Goal: Task Accomplishment & Management: Manage account settings

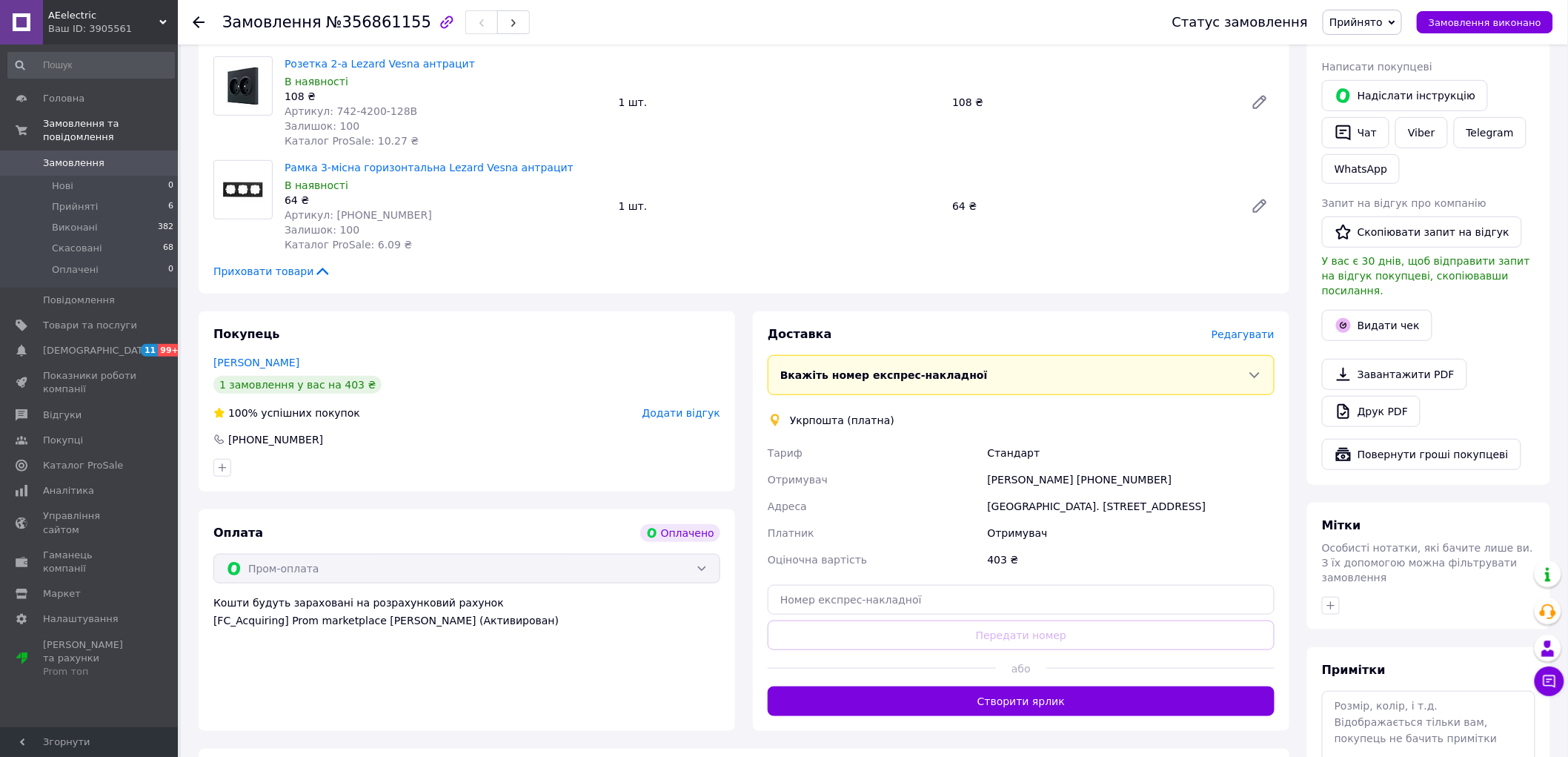
scroll to position [329, 0]
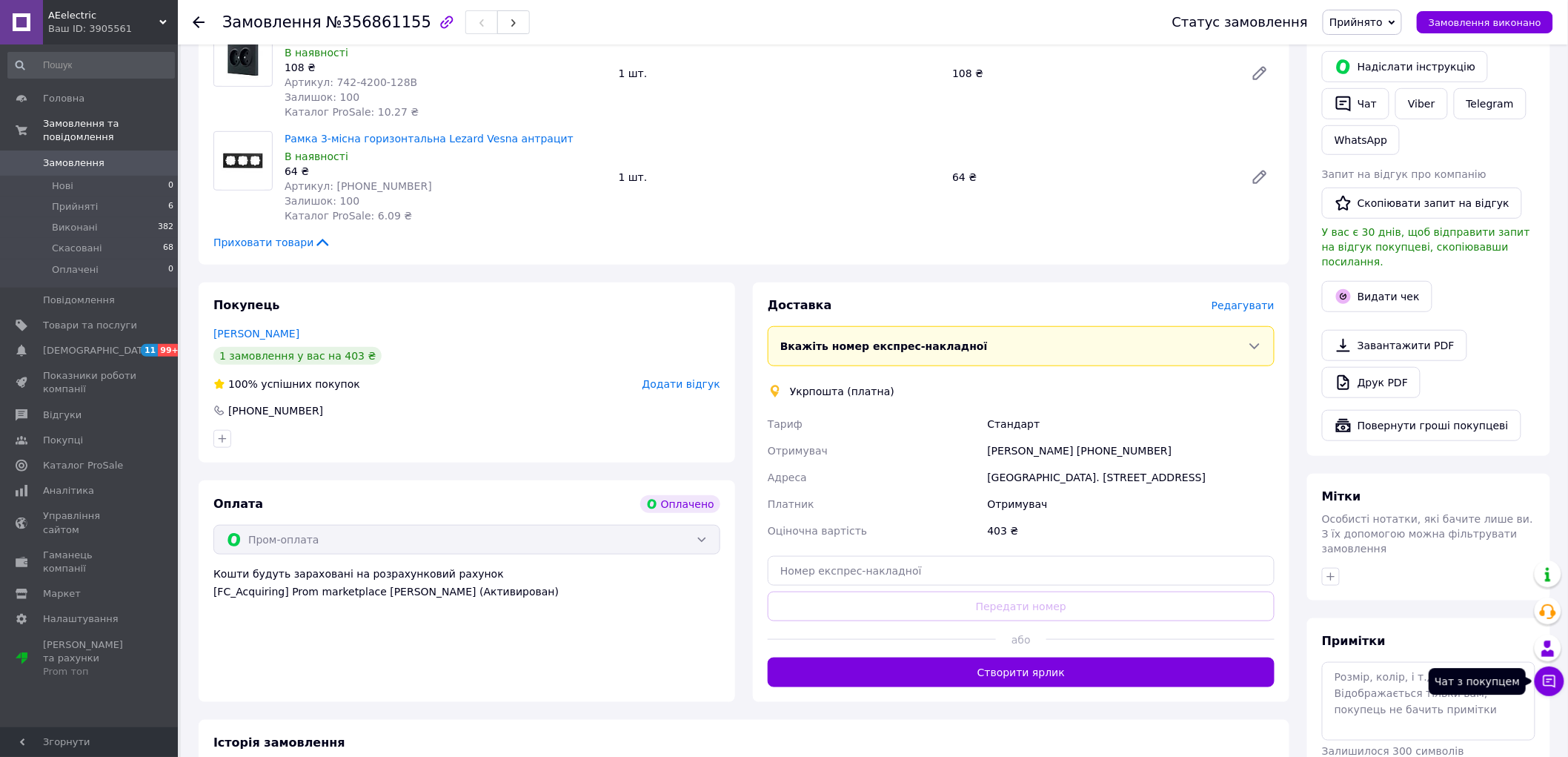
click at [1129, 544] on icon at bounding box center [1549, 680] width 14 height 14
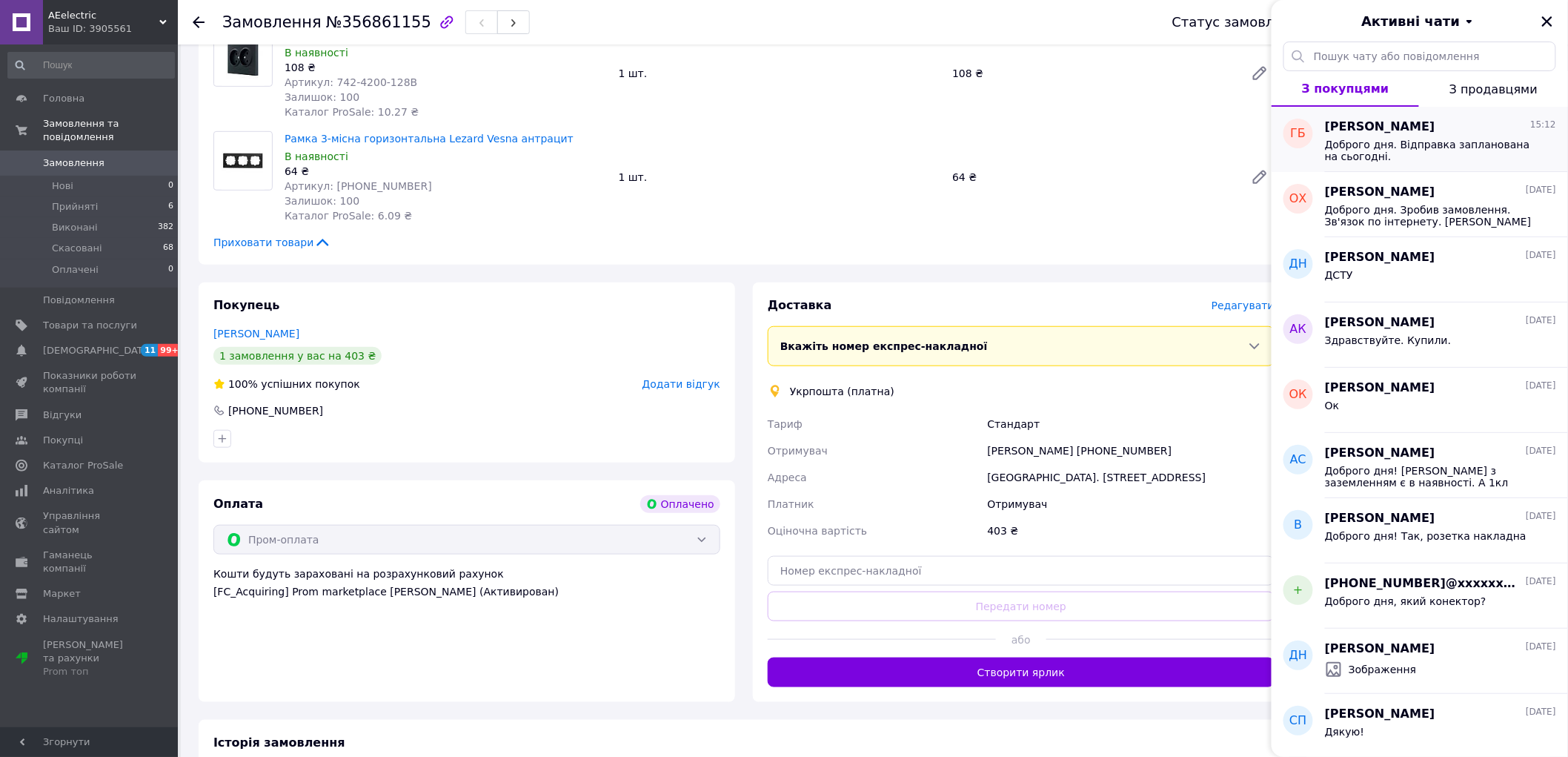
click at [1129, 152] on span "Доброго дня. Відправка запланована на сьогодні." at bounding box center [1430, 150] width 211 height 23
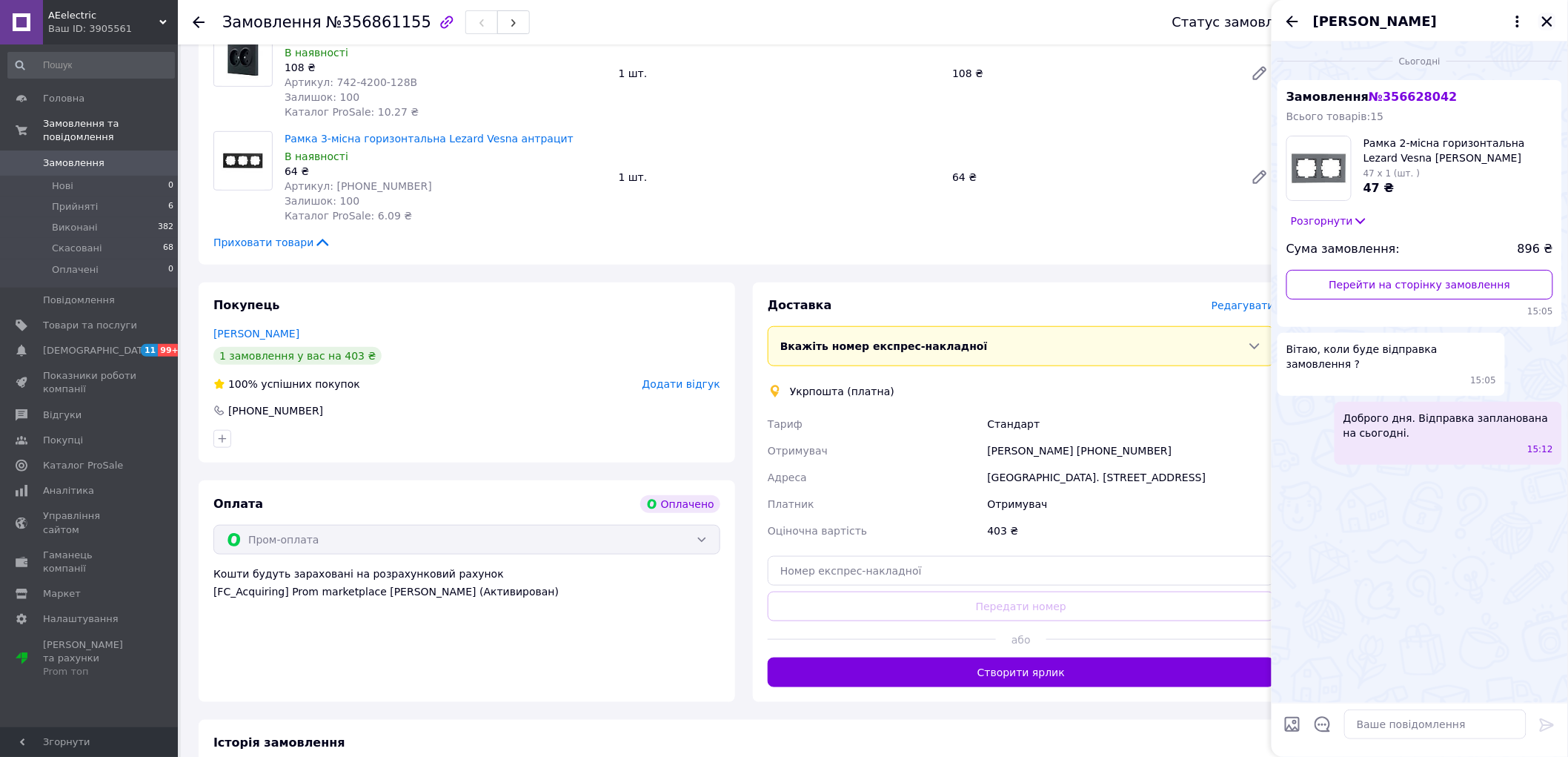
click at [1129, 20] on icon "Закрити" at bounding box center [1547, 22] width 11 height 11
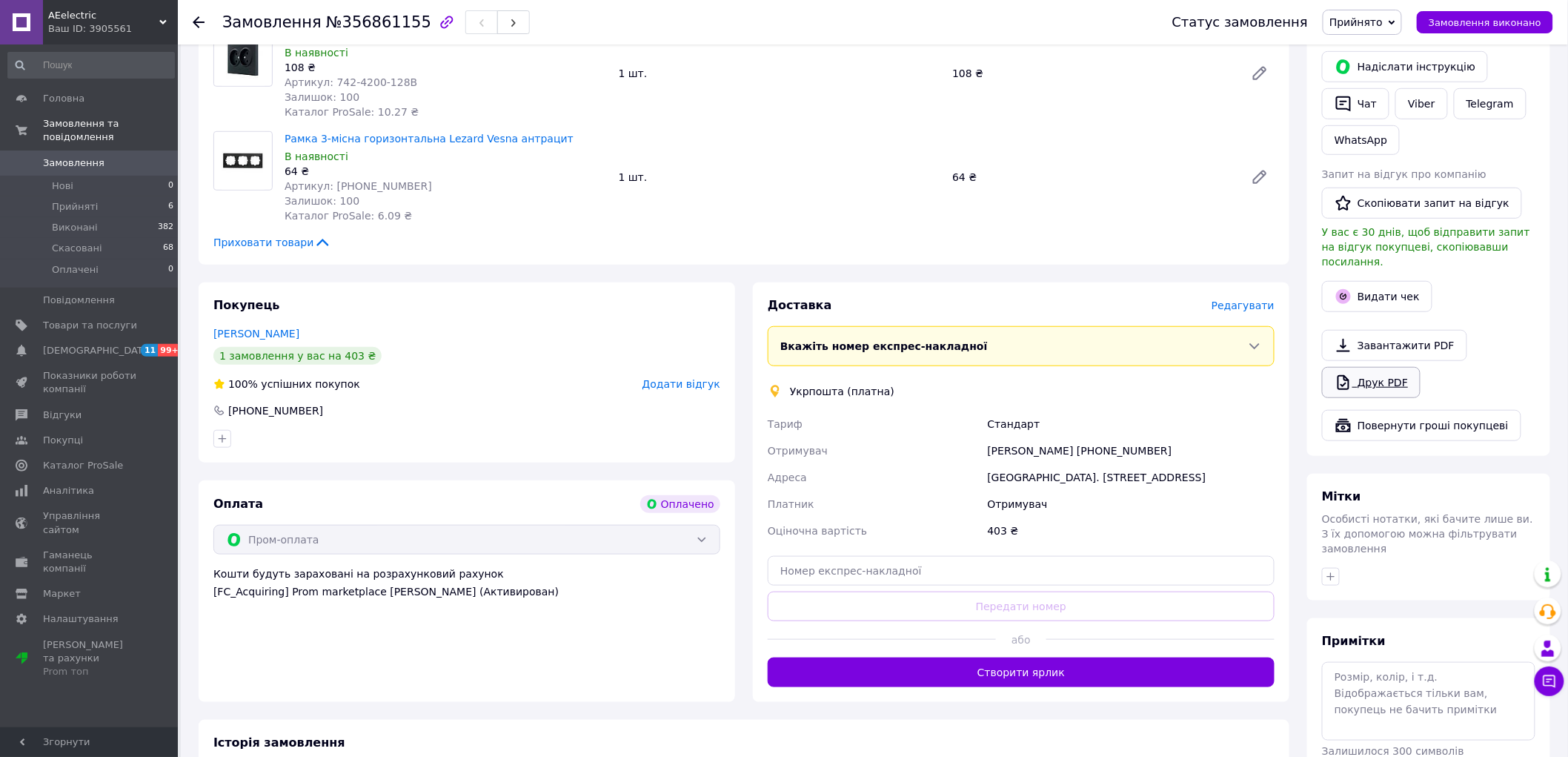
click at [1129, 368] on link "Друк PDF" at bounding box center [1372, 383] width 99 height 32
click at [942, 544] on button "Створити ярлик" at bounding box center [1021, 671] width 507 height 30
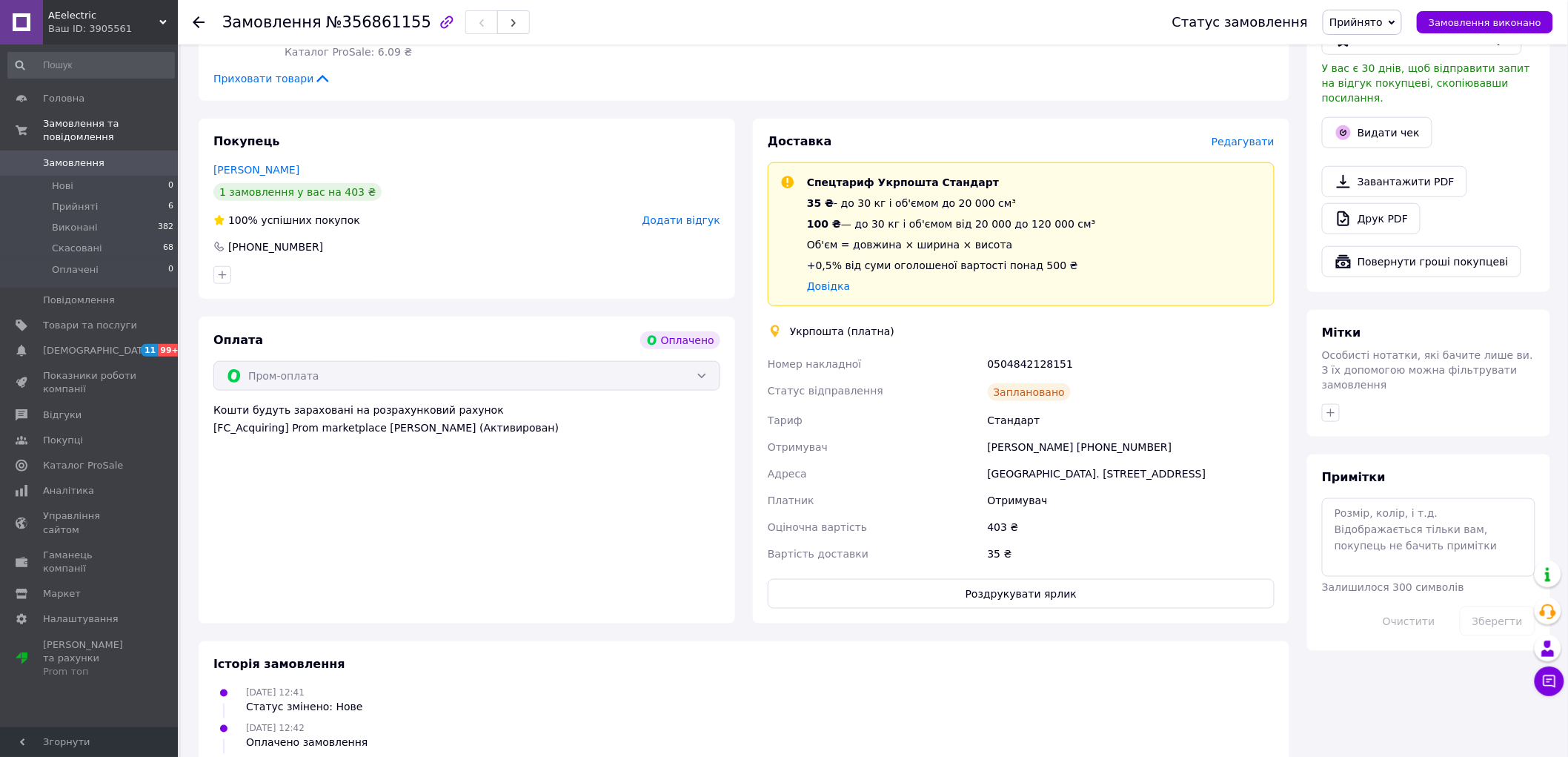
scroll to position [493, 0]
click at [1072, 544] on button "Роздрукувати ярлик" at bounding box center [1021, 592] width 507 height 30
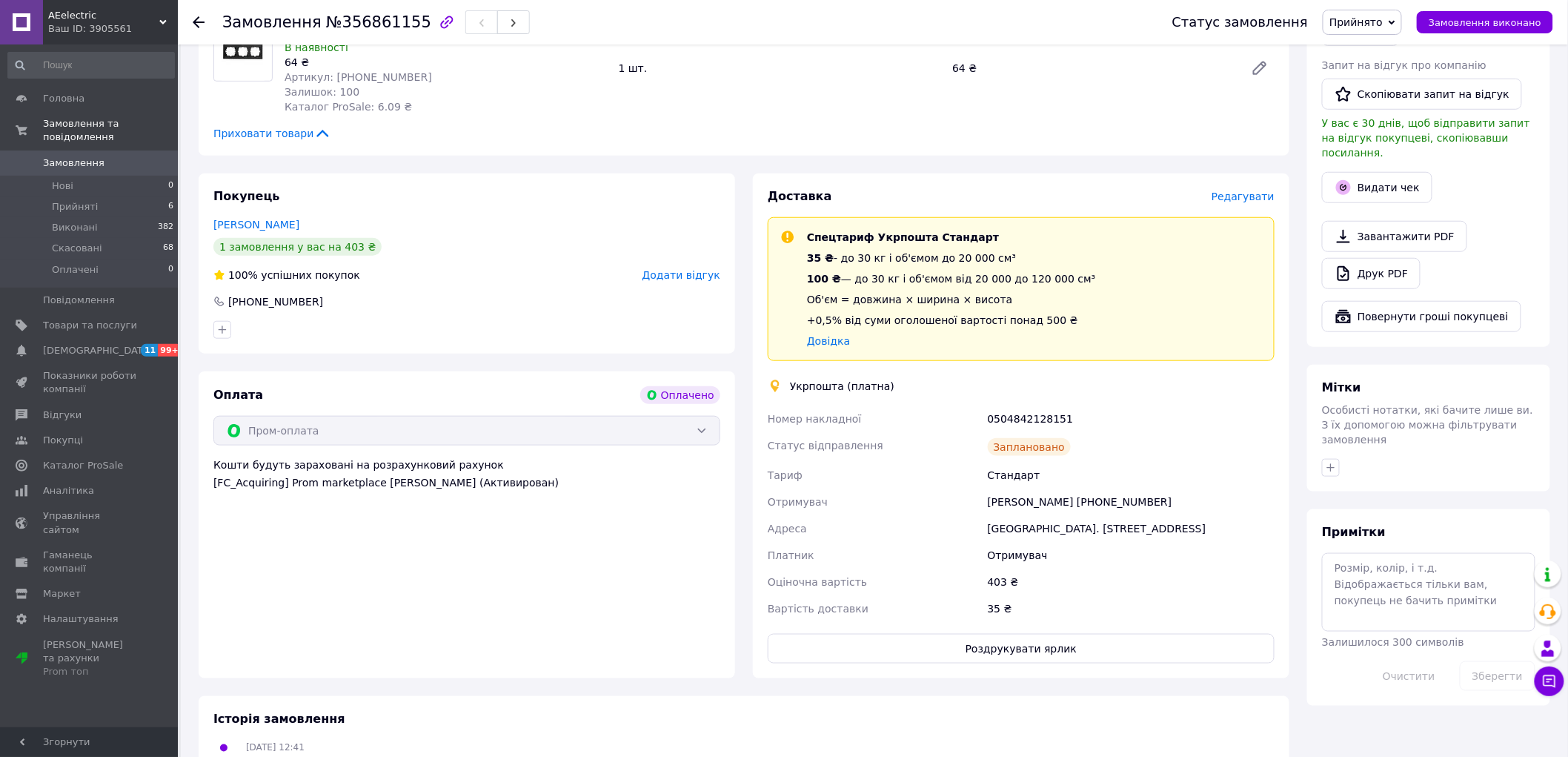
scroll to position [411, 0]
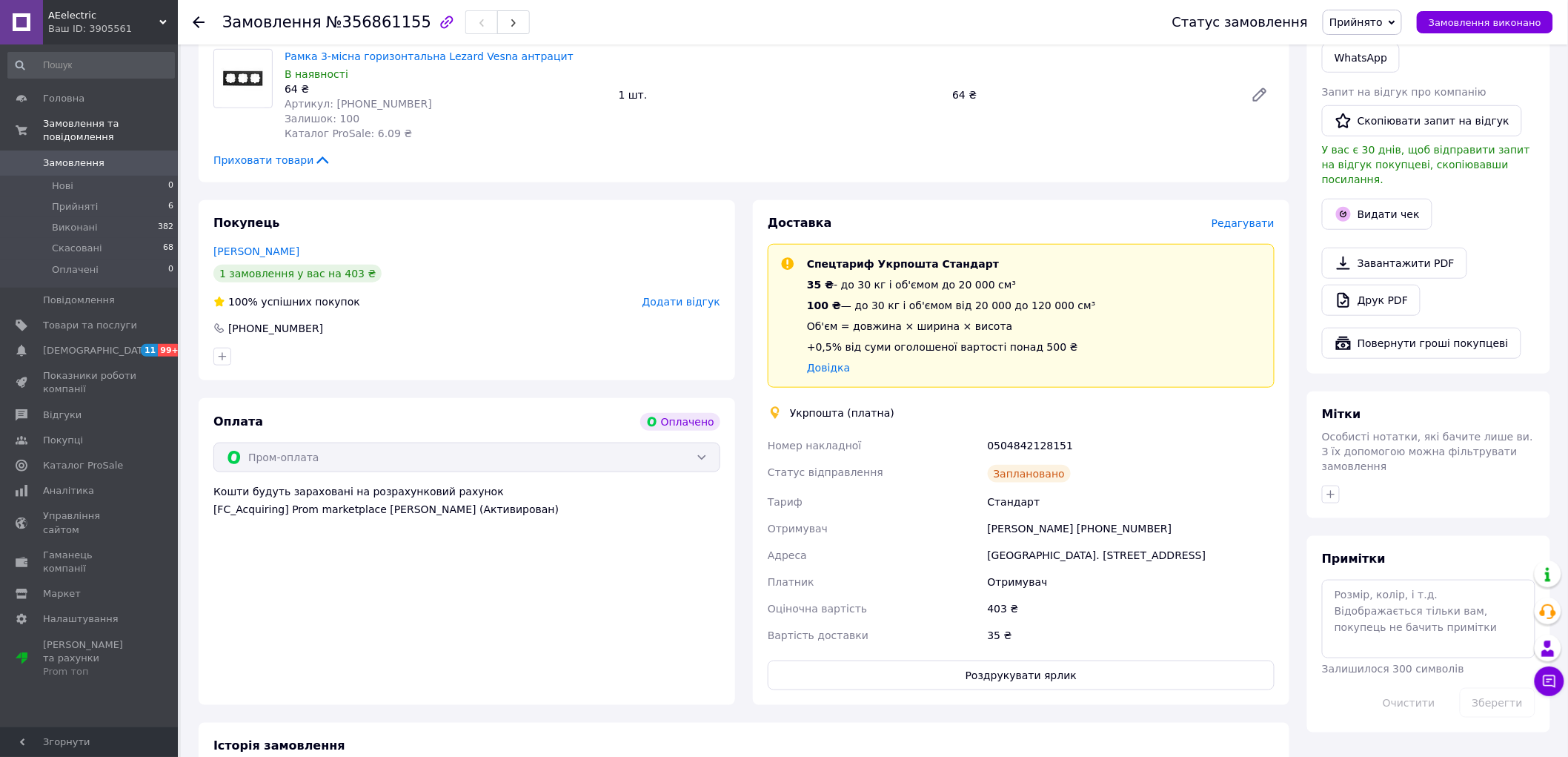
click at [194, 23] on use at bounding box center [198, 22] width 12 height 12
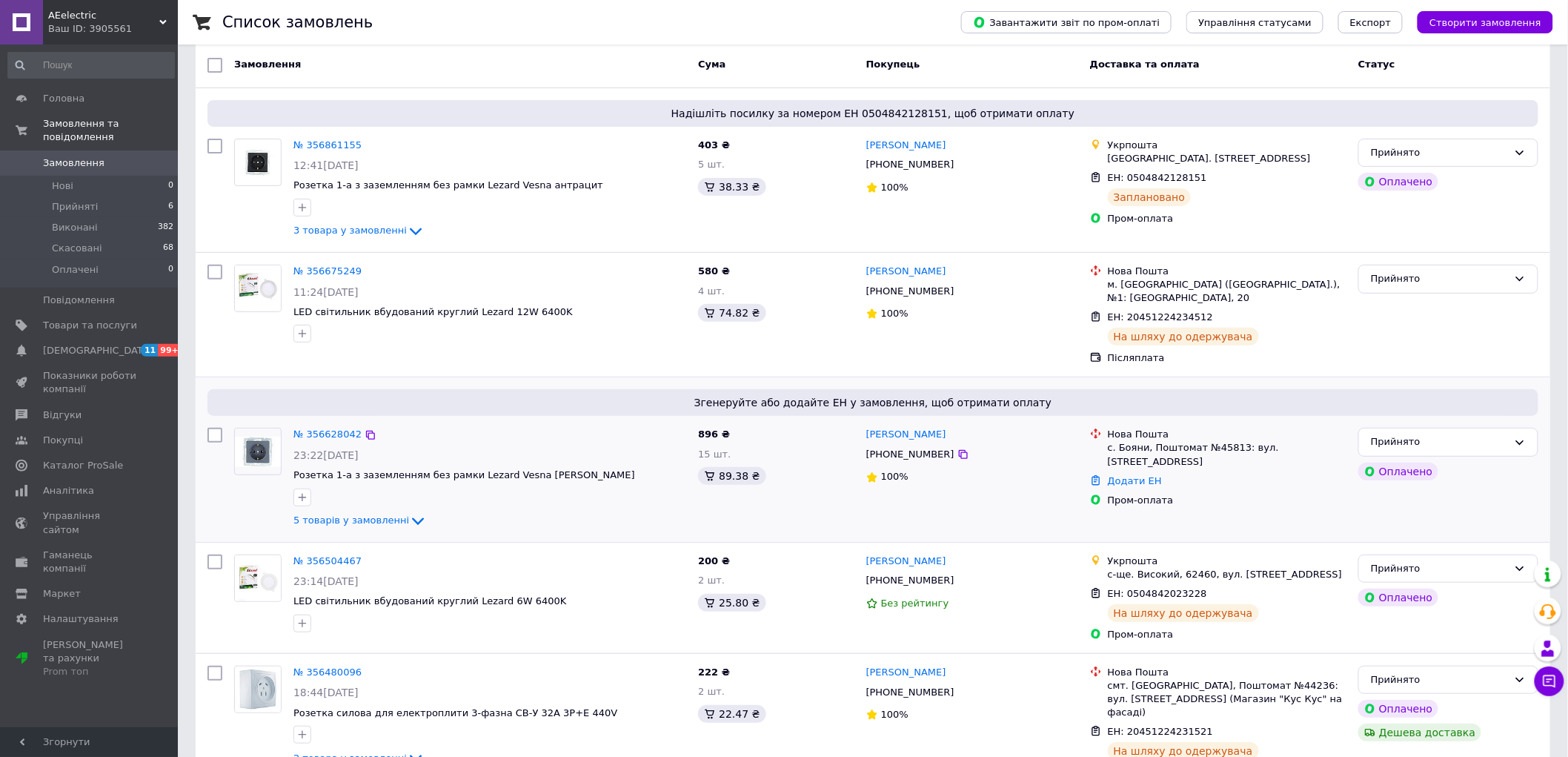
scroll to position [82, 0]
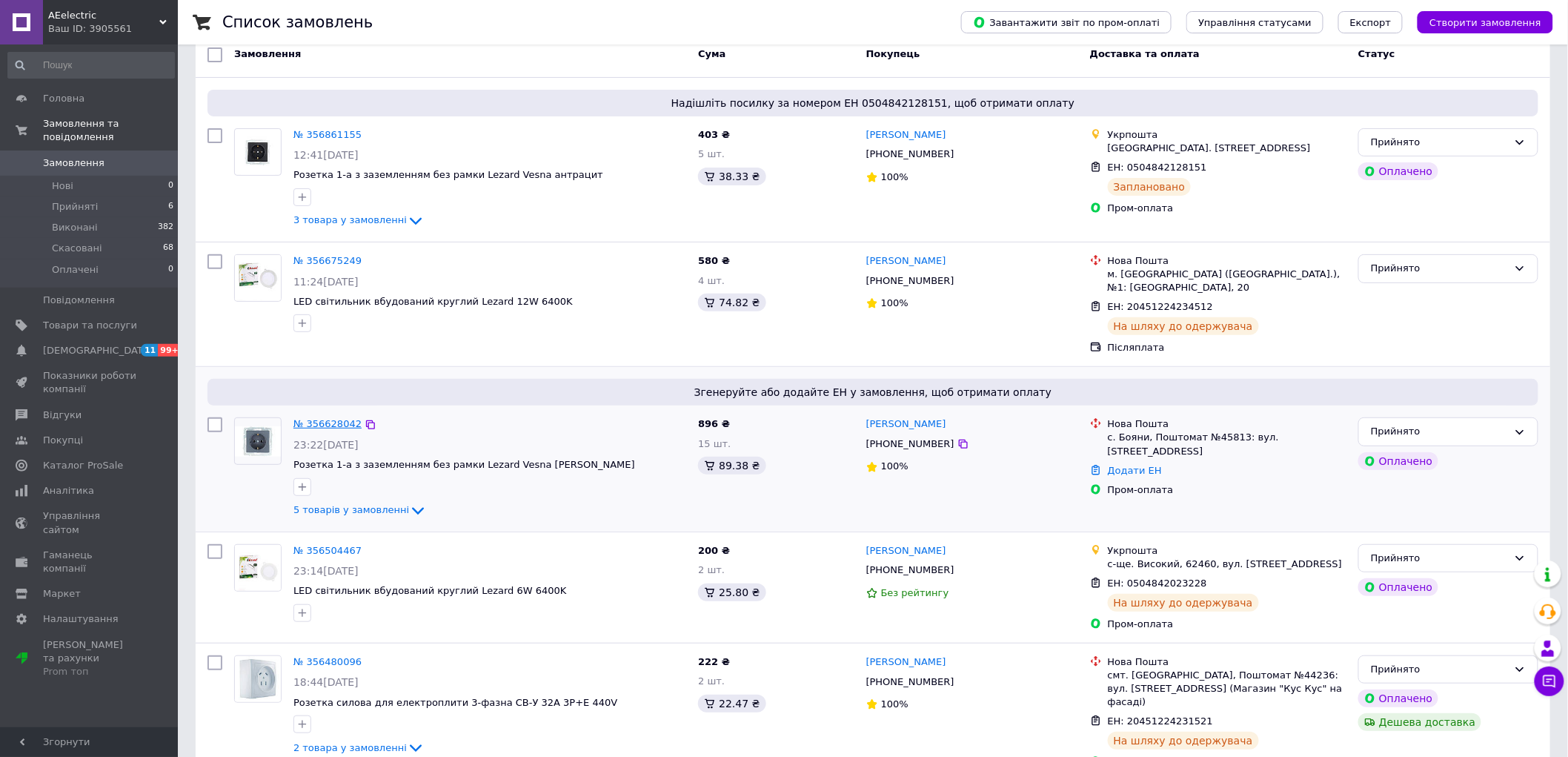
click at [334, 418] on link "№ 356628042" at bounding box center [328, 423] width 68 height 11
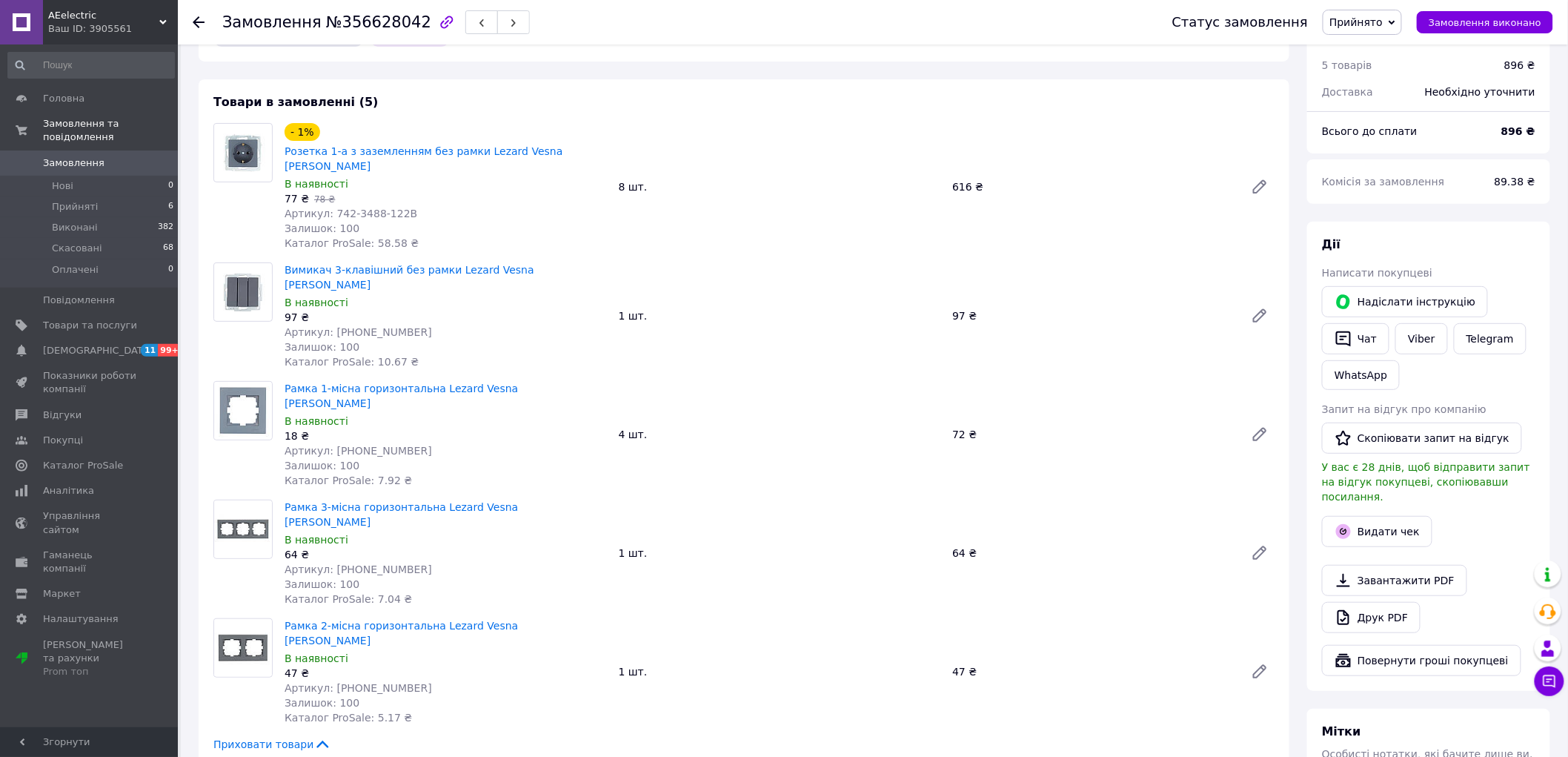
scroll to position [411, 0]
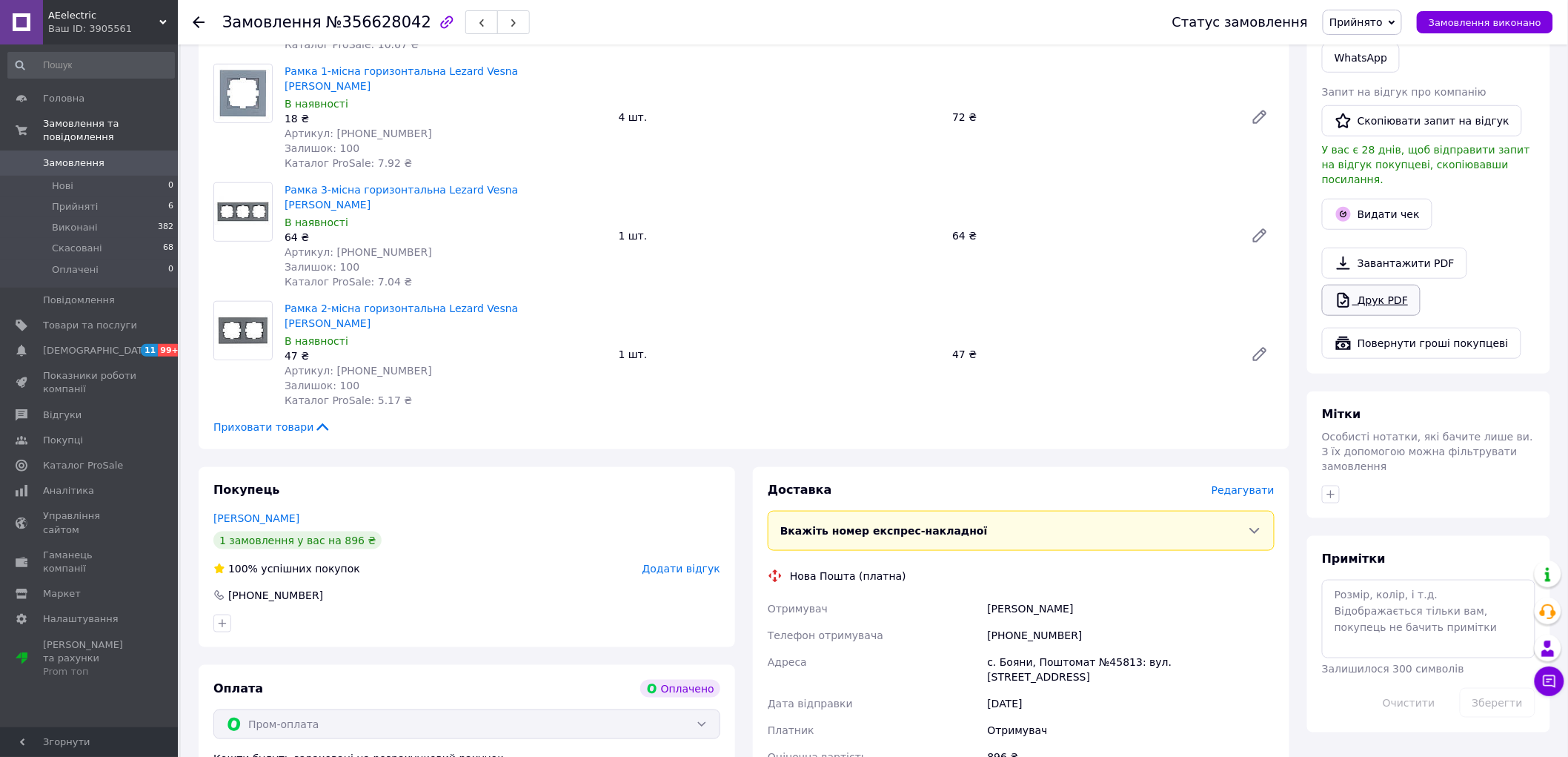
click at [1129, 298] on link "Друк PDF" at bounding box center [1372, 300] width 99 height 32
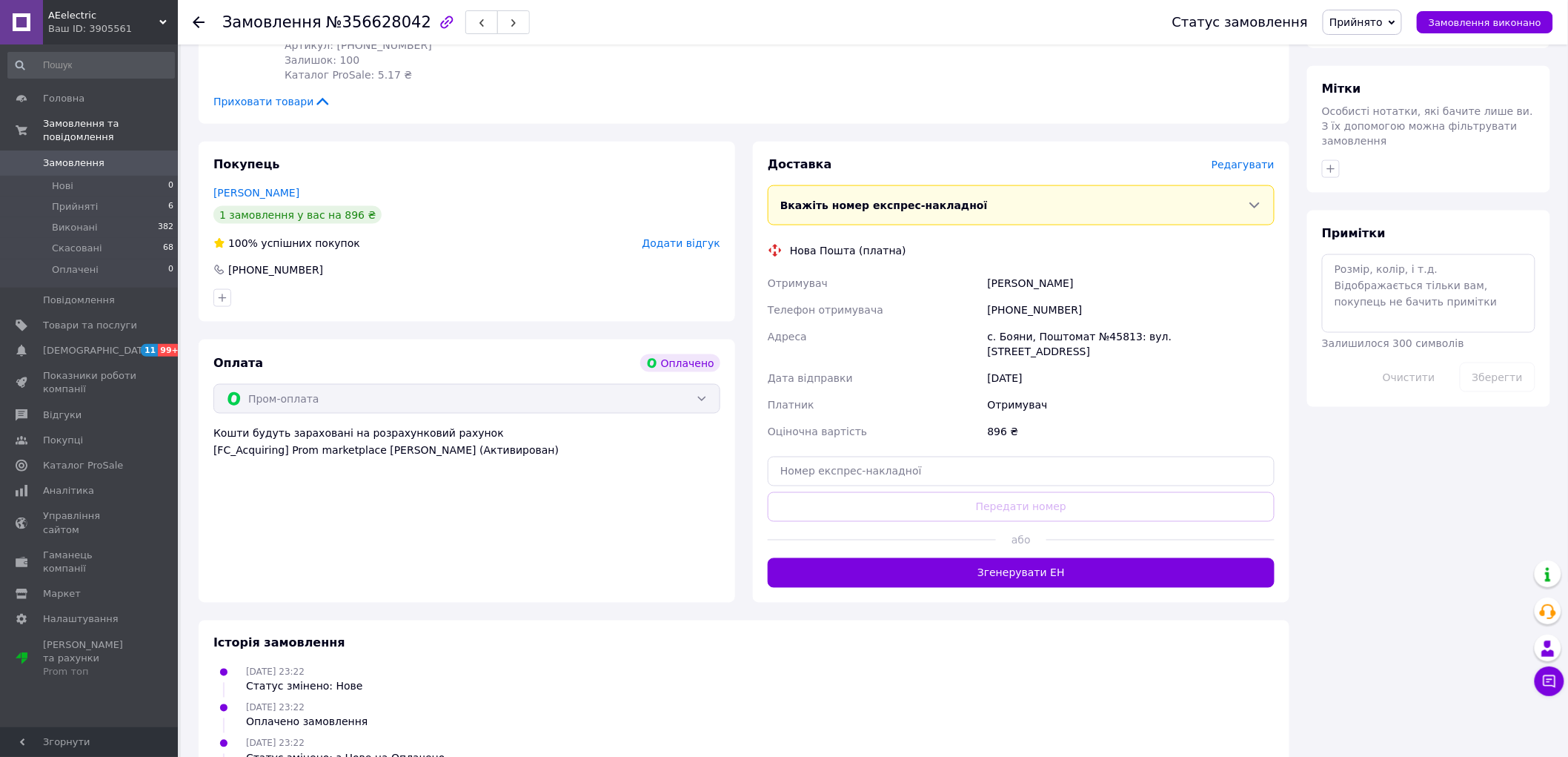
scroll to position [740, 0]
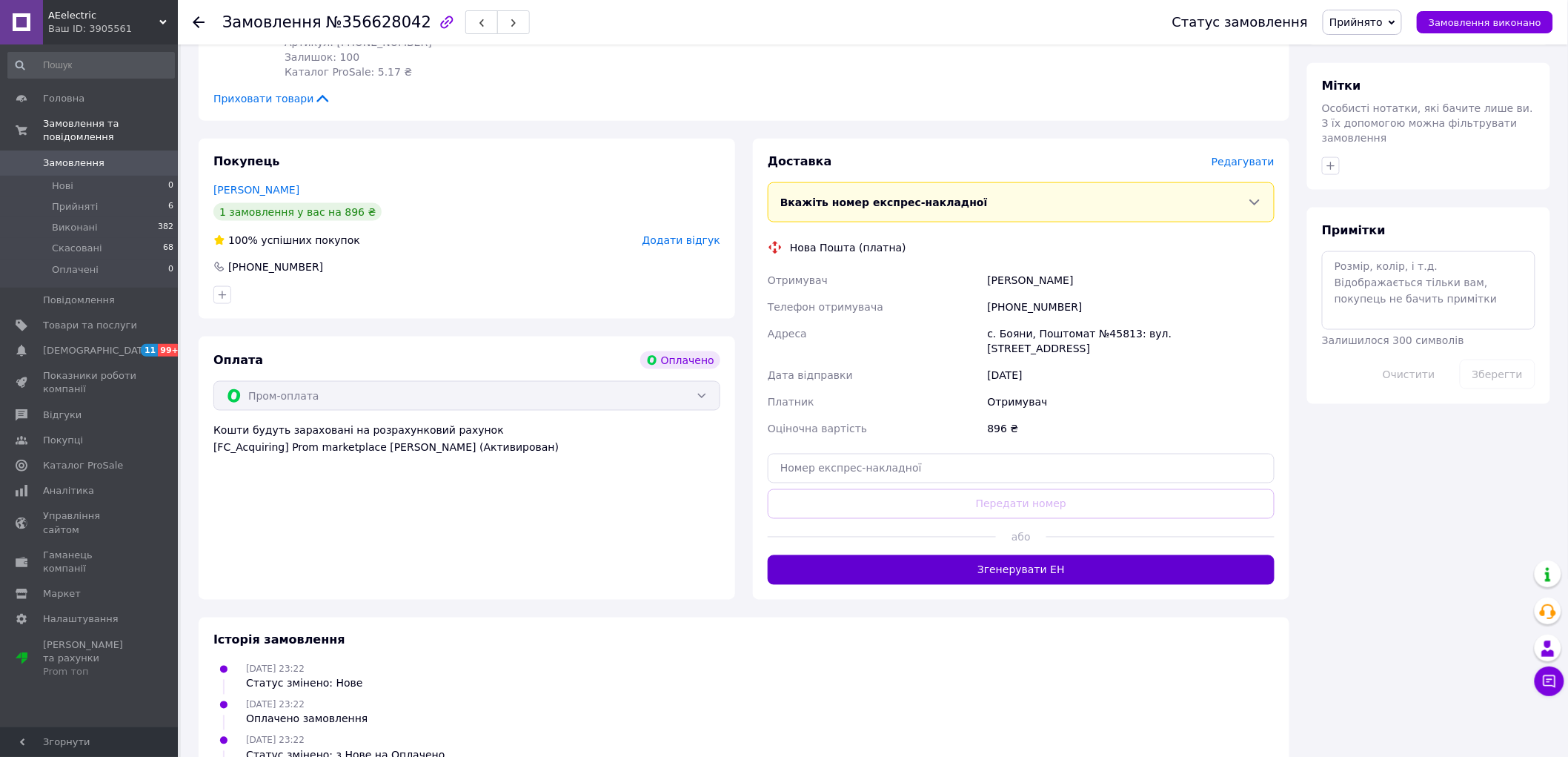
click at [1052, 544] on button "Згенерувати ЕН" at bounding box center [1021, 570] width 507 height 30
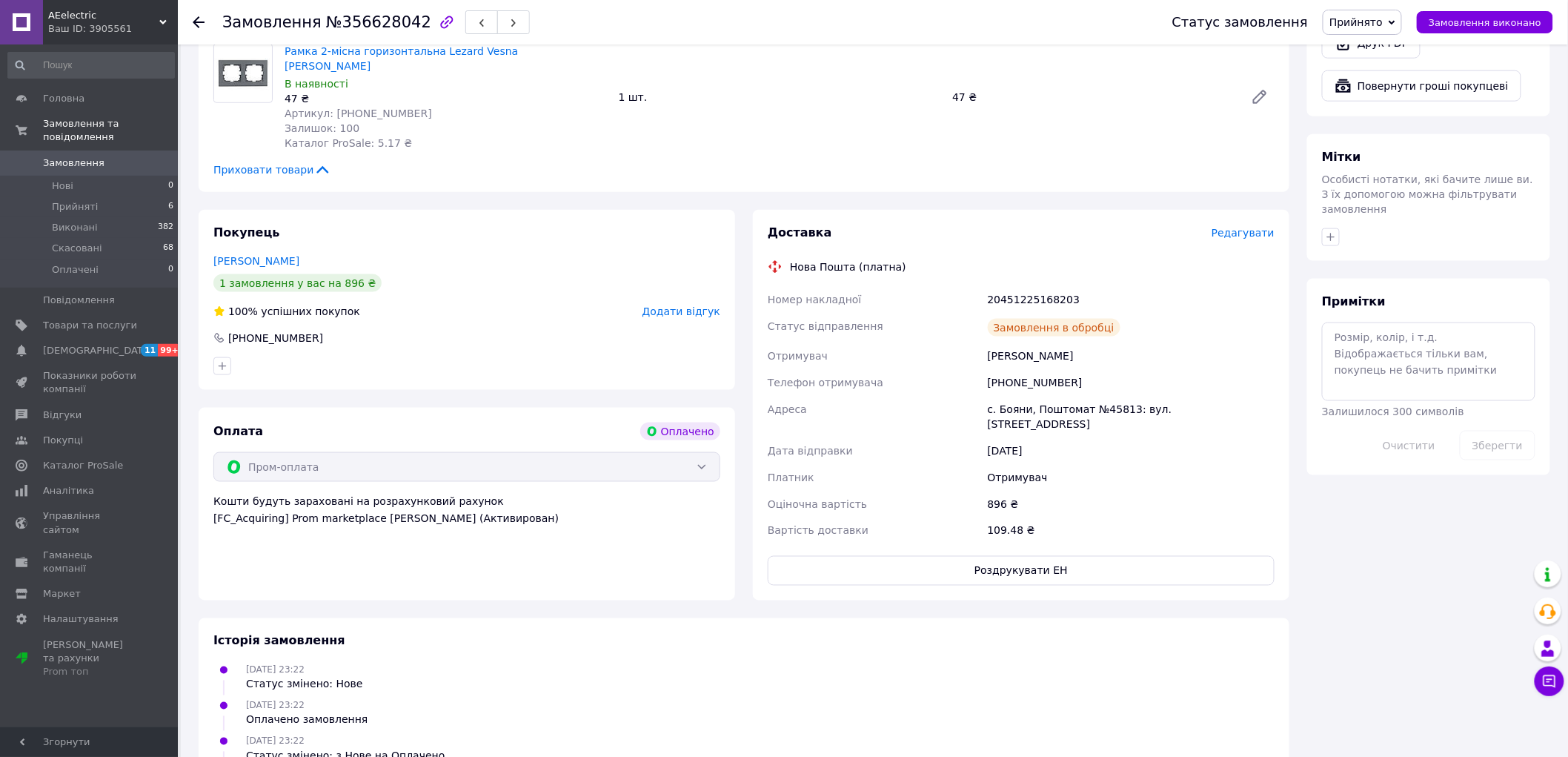
scroll to position [705, 0]
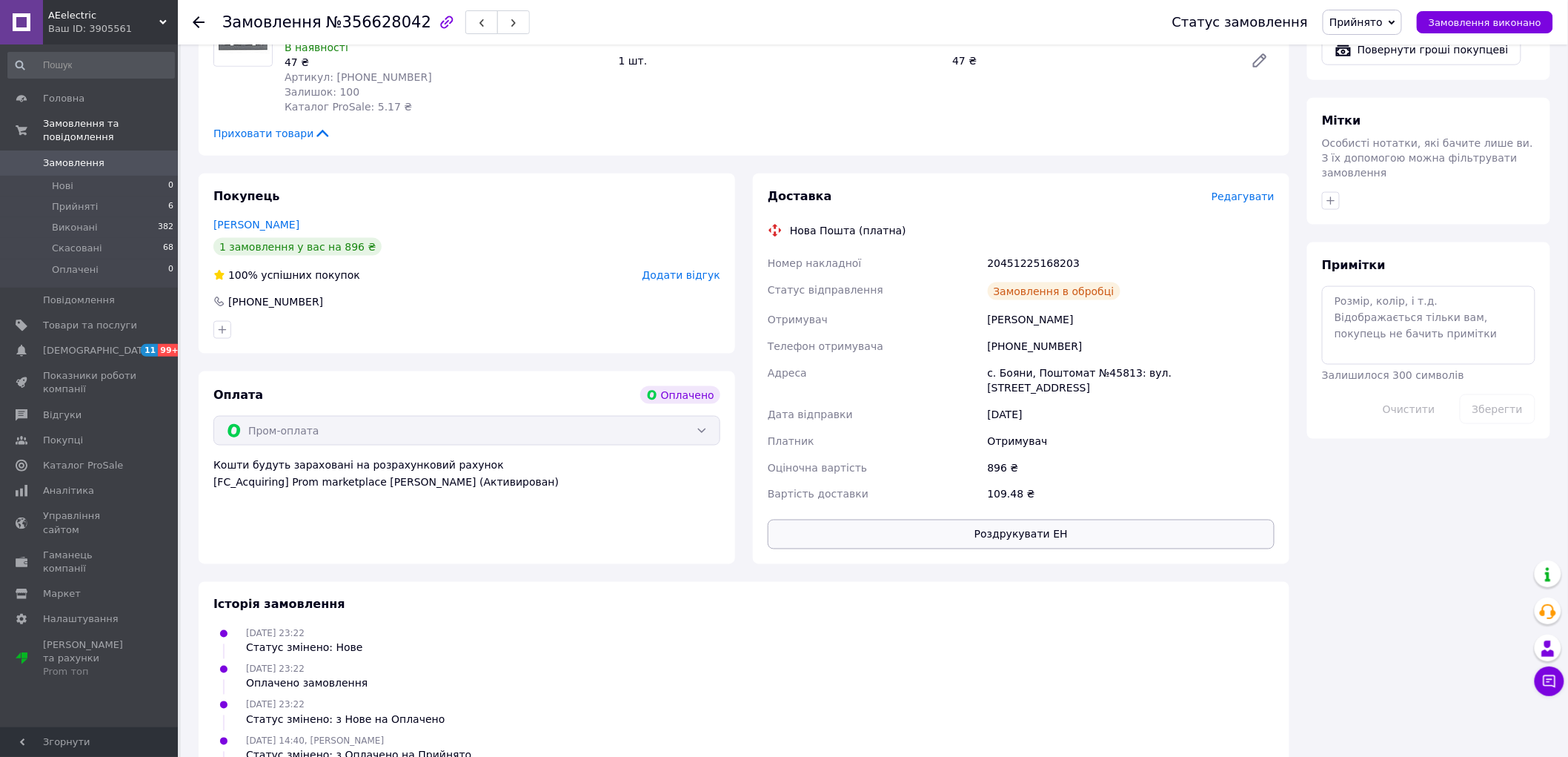
click at [1049, 519] on button "Роздрукувати ЕН" at bounding box center [1021, 534] width 507 height 30
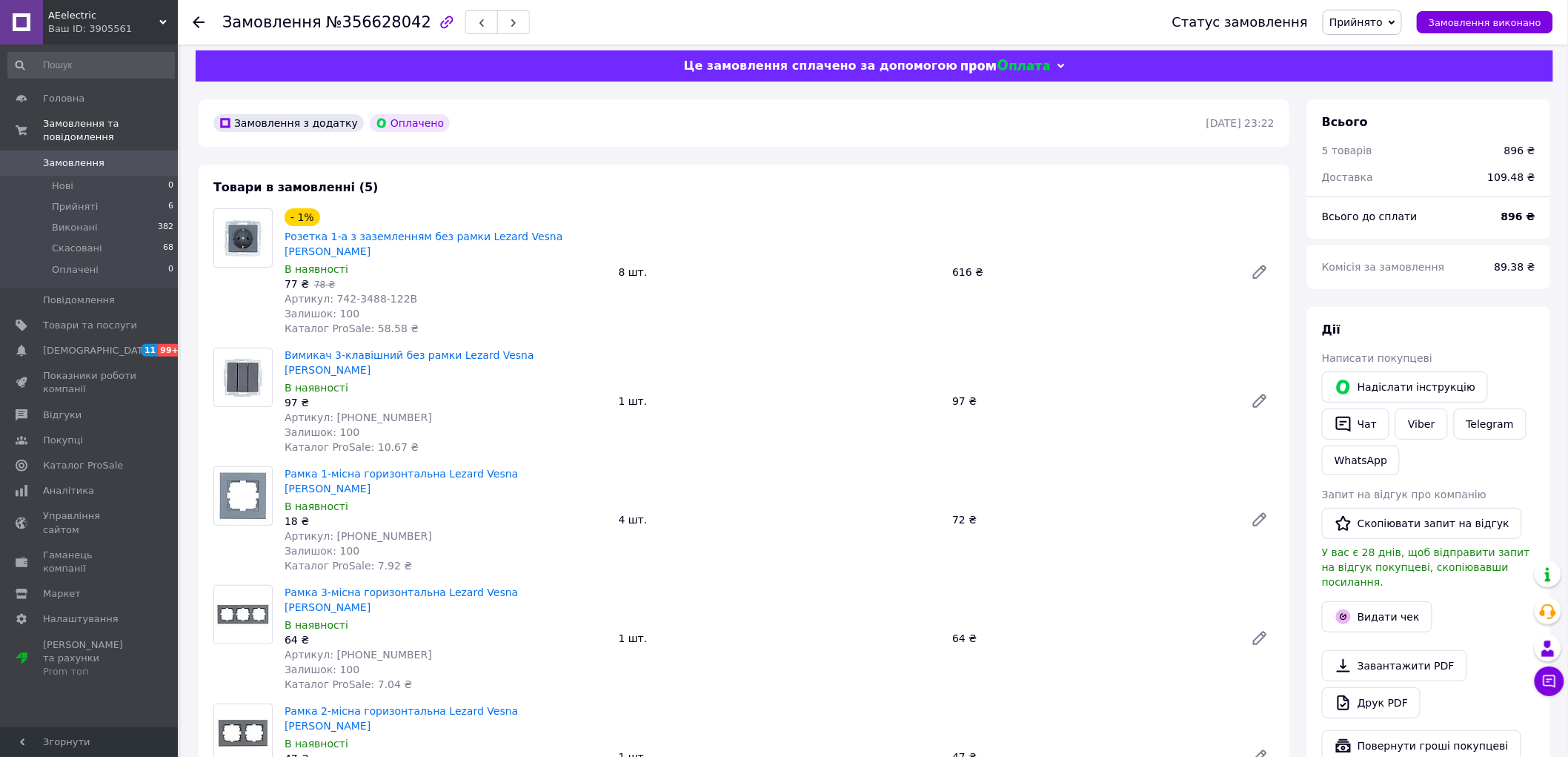
scroll to position [0, 0]
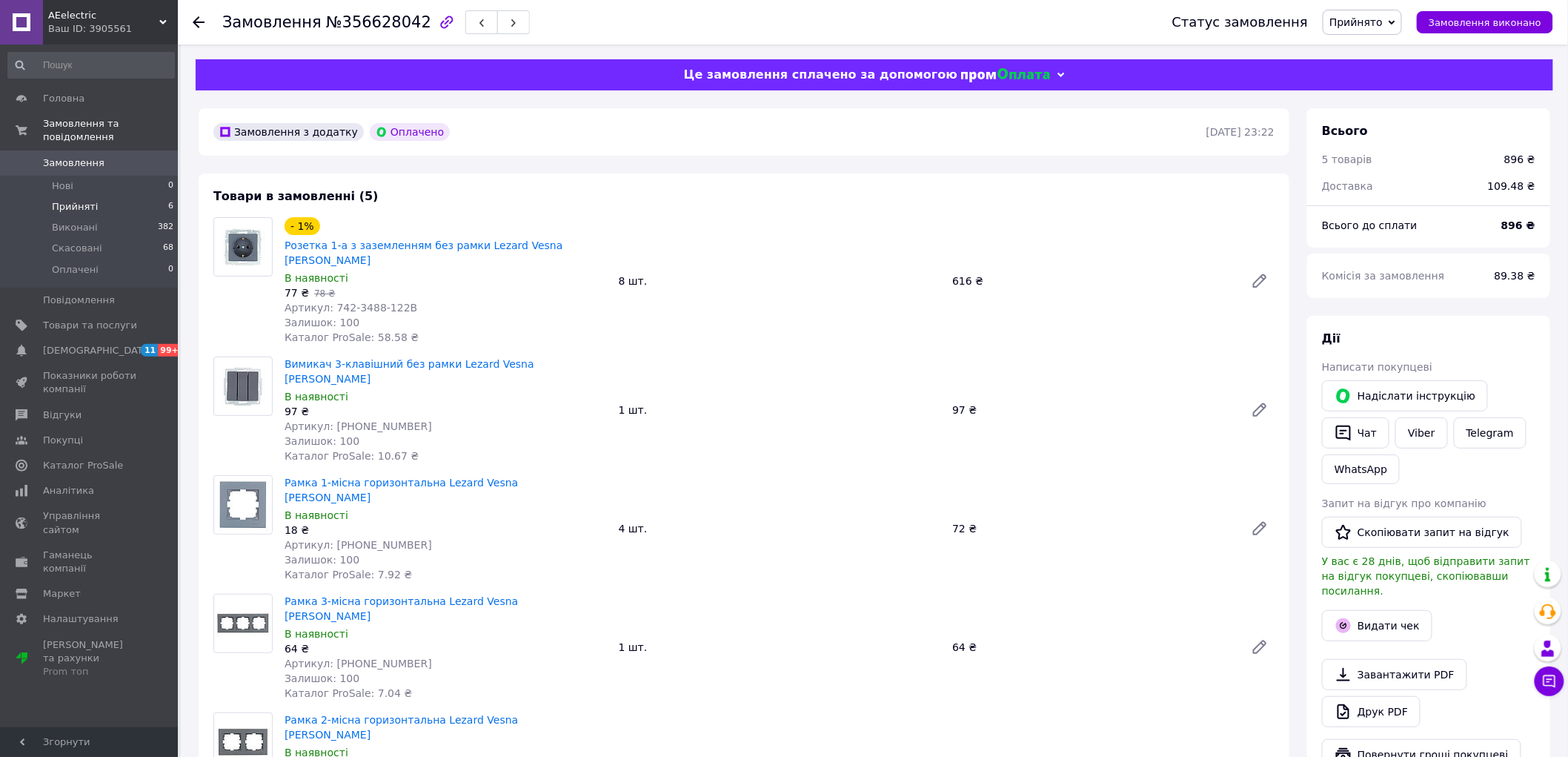
click at [94, 196] on li "Прийняті 6" at bounding box center [91, 206] width 183 height 21
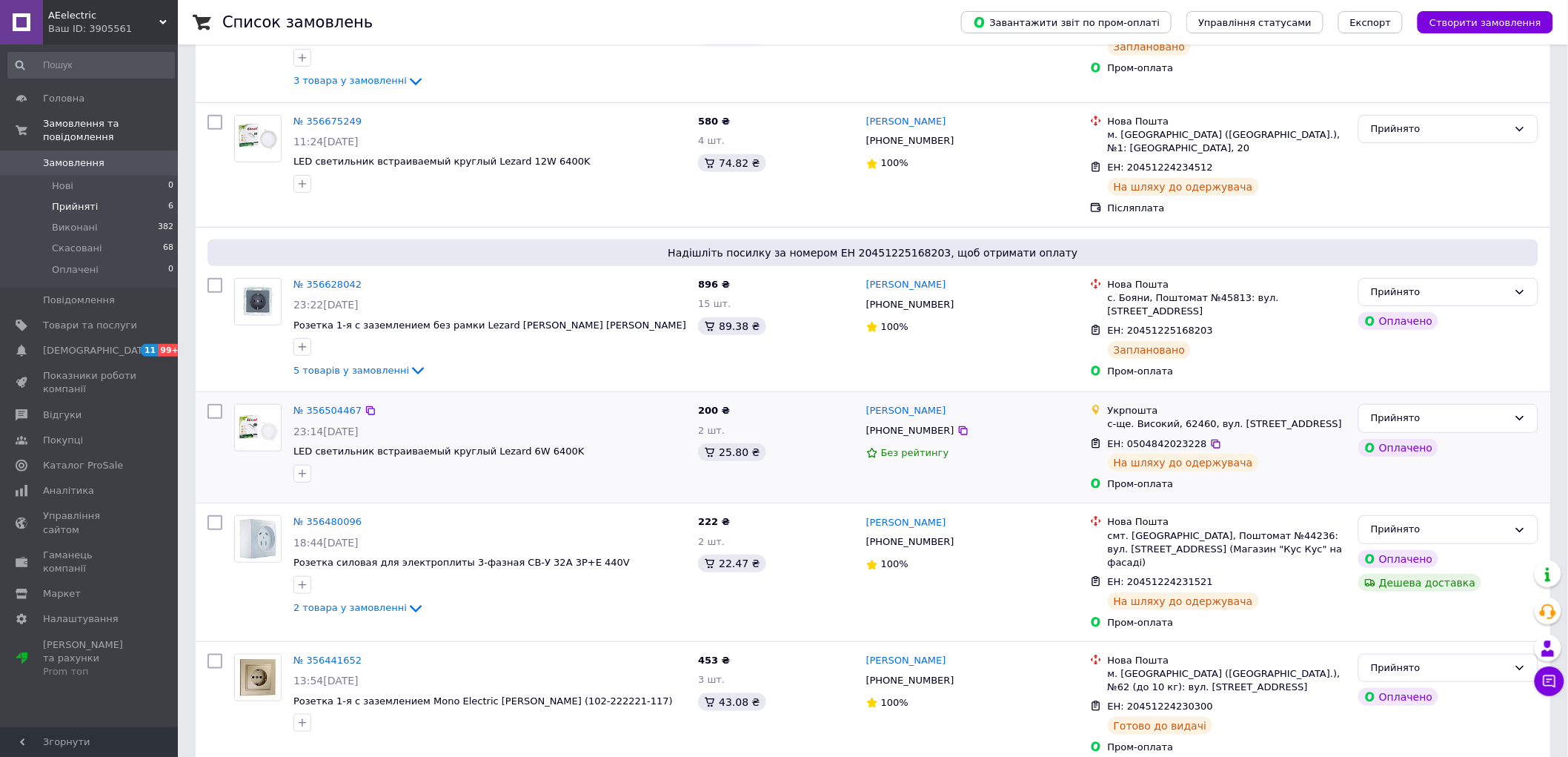
scroll to position [275, 0]
